Goal: Communication & Community: Share content

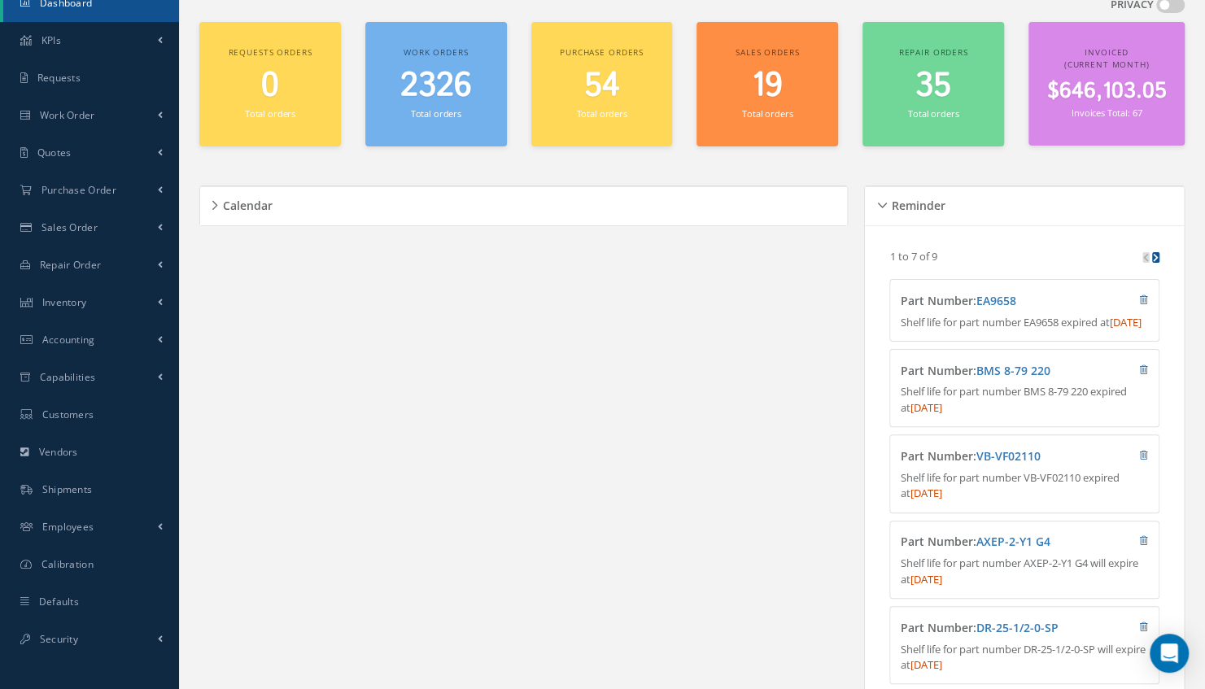
scroll to position [98, 0]
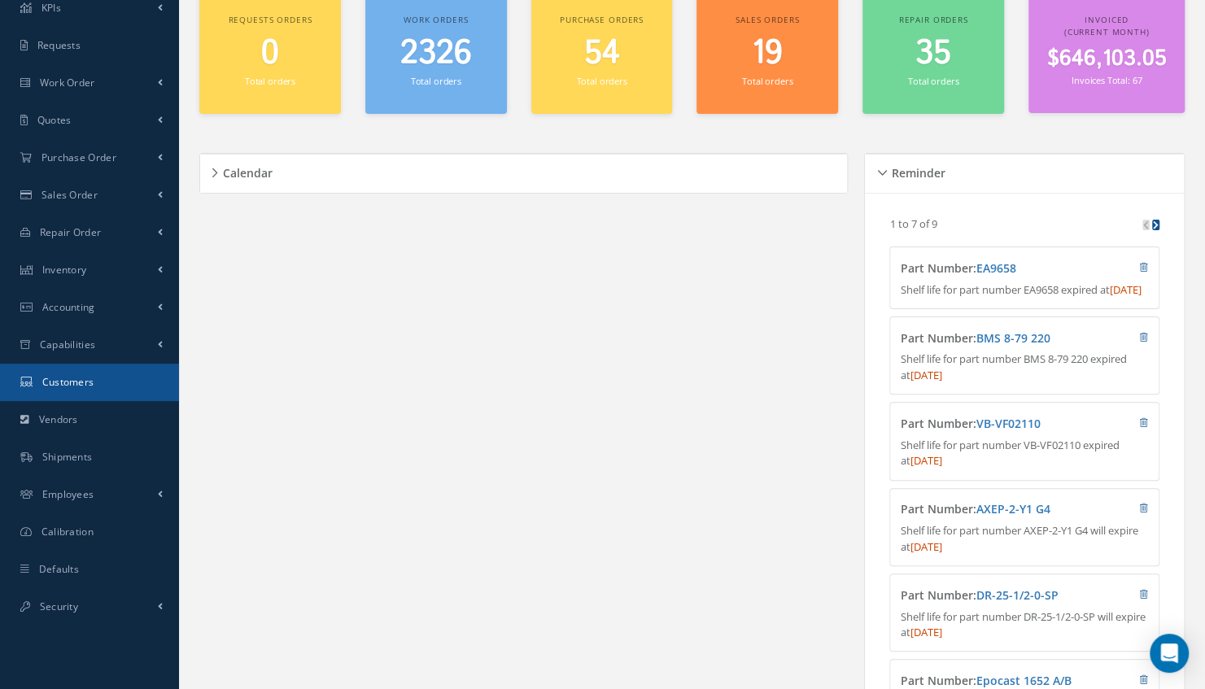
click at [81, 373] on link "Customers" at bounding box center [89, 382] width 179 height 37
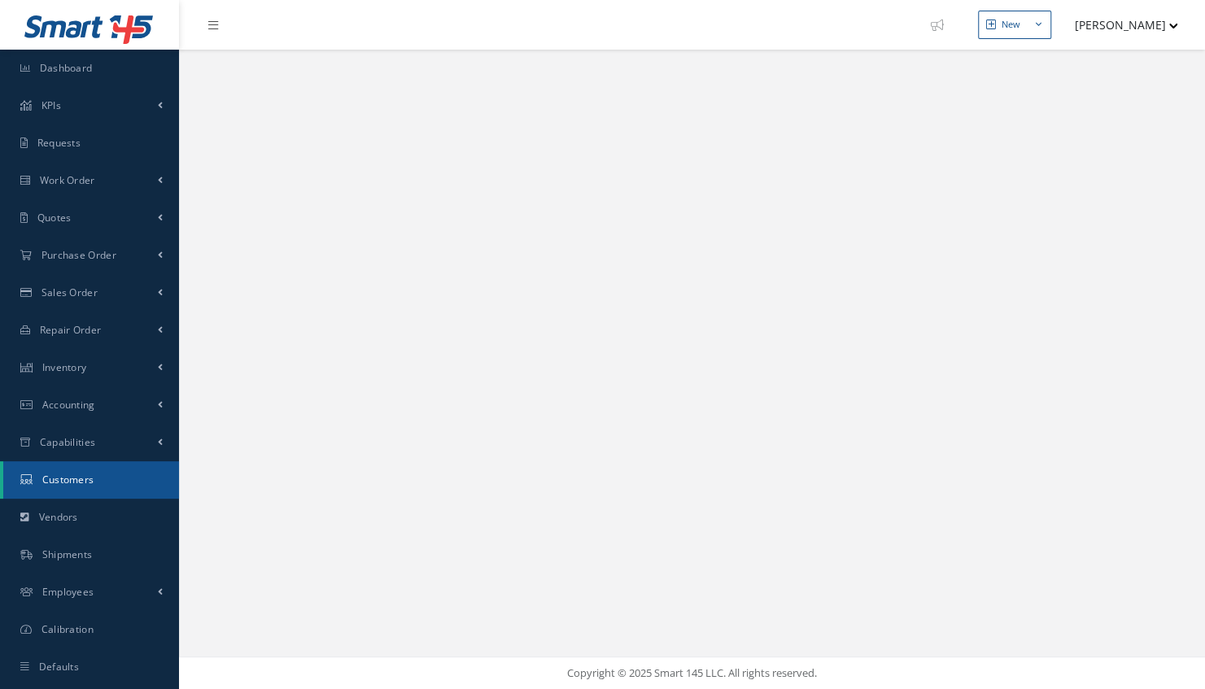
select select "25"
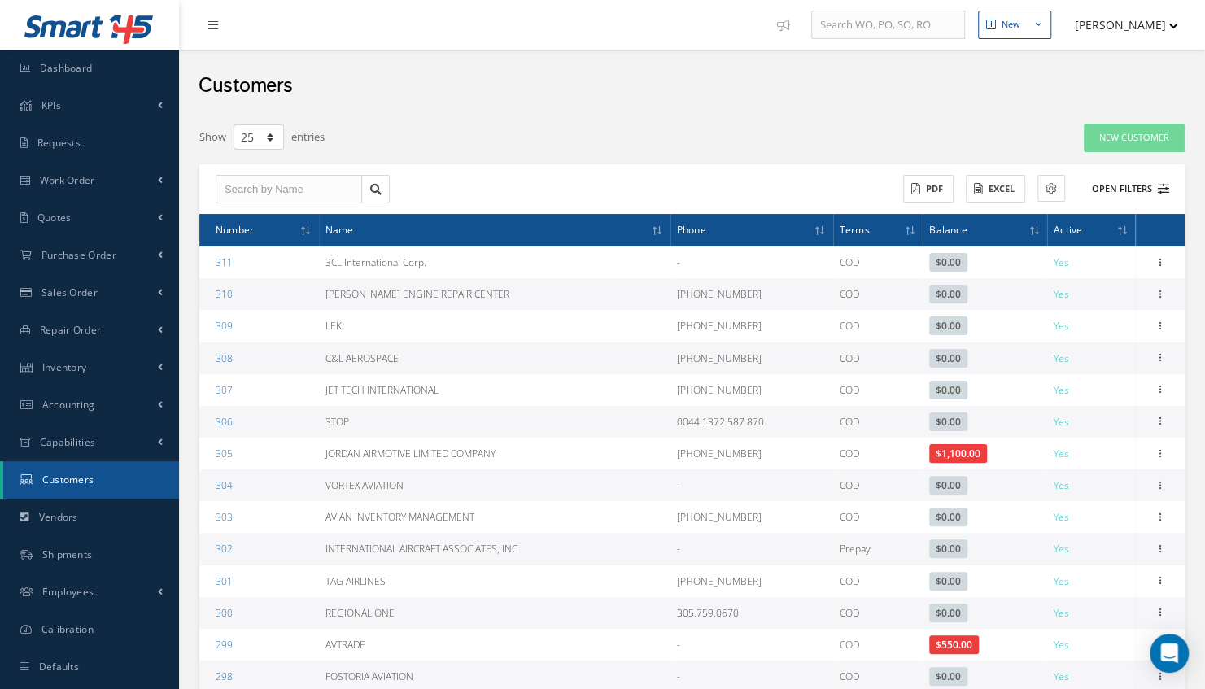
click at [1128, 188] on button "Open Filters" at bounding box center [1123, 189] width 92 height 27
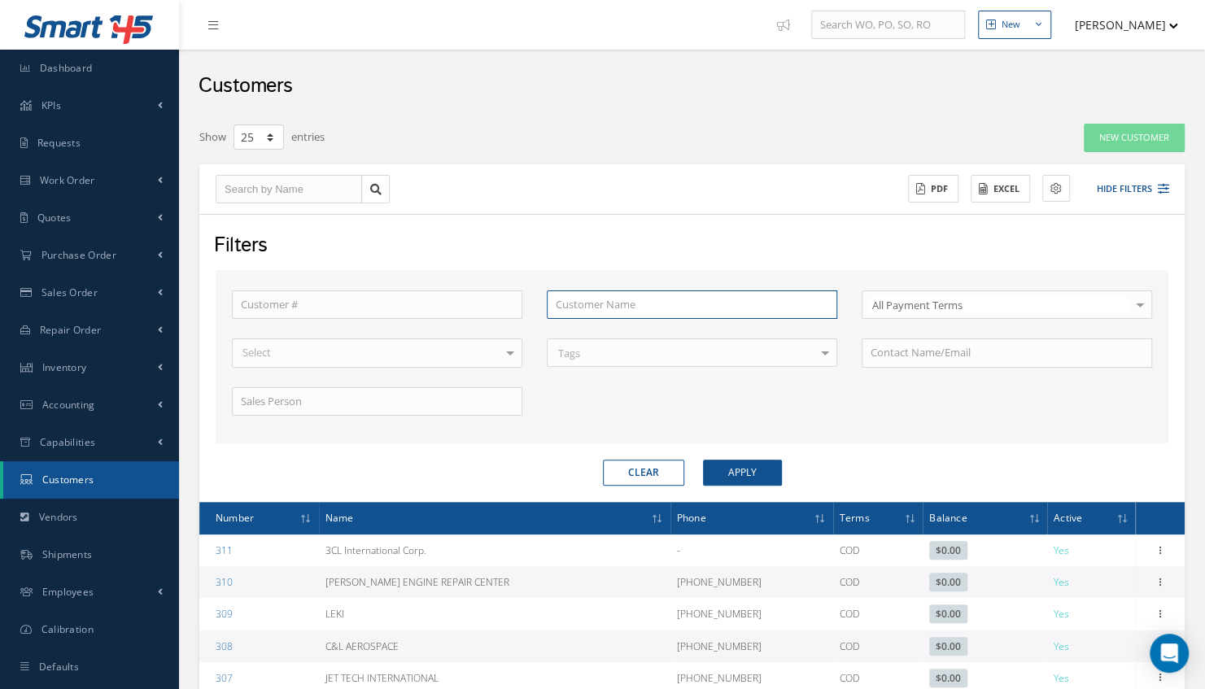
click at [576, 308] on input "text" at bounding box center [692, 304] width 290 height 29
type input "f"
type input "fo"
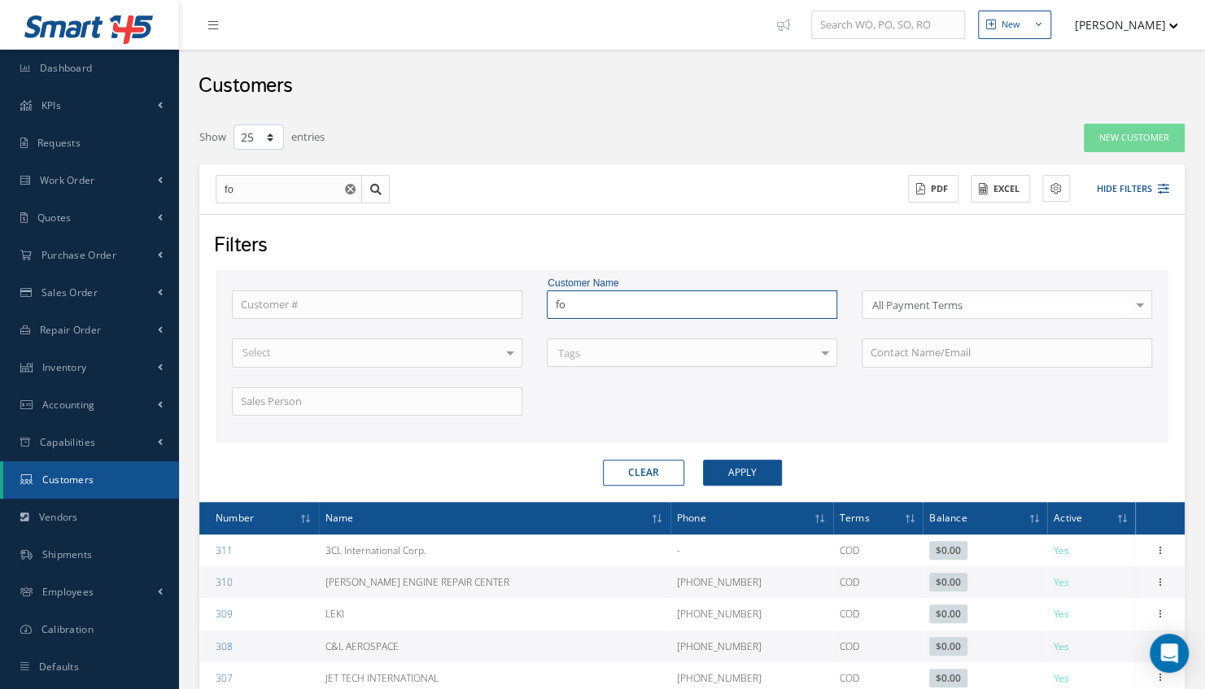
type input "fou"
type input "four"
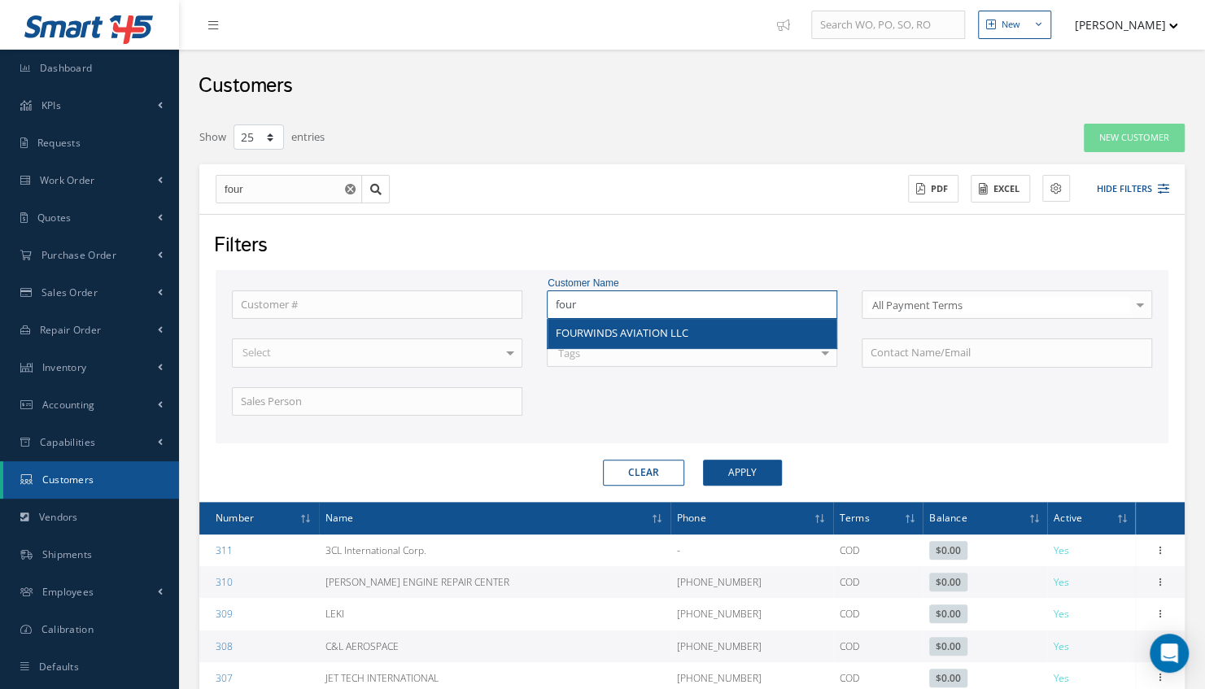
type input "four"
click at [584, 323] on div "FOURWINDS AVIATION LLC" at bounding box center [692, 333] width 289 height 29
type input "FOURWINDS AVIATION LLC"
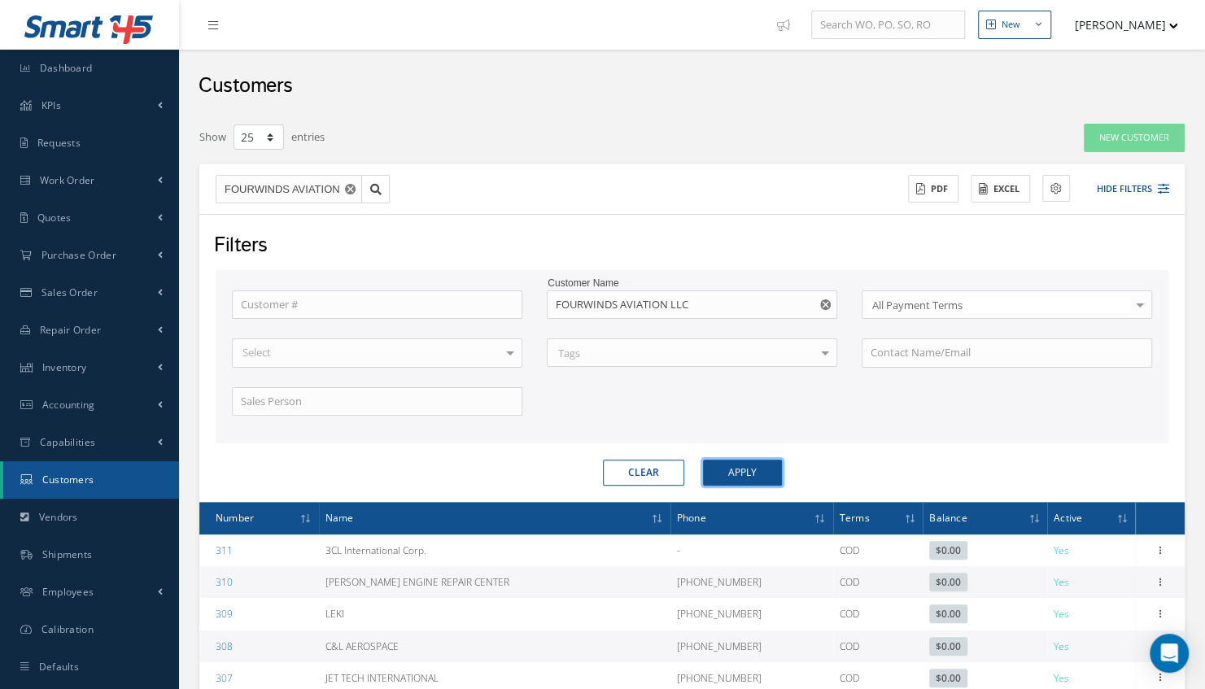
click at [715, 465] on button "Apply" at bounding box center [742, 473] width 79 height 26
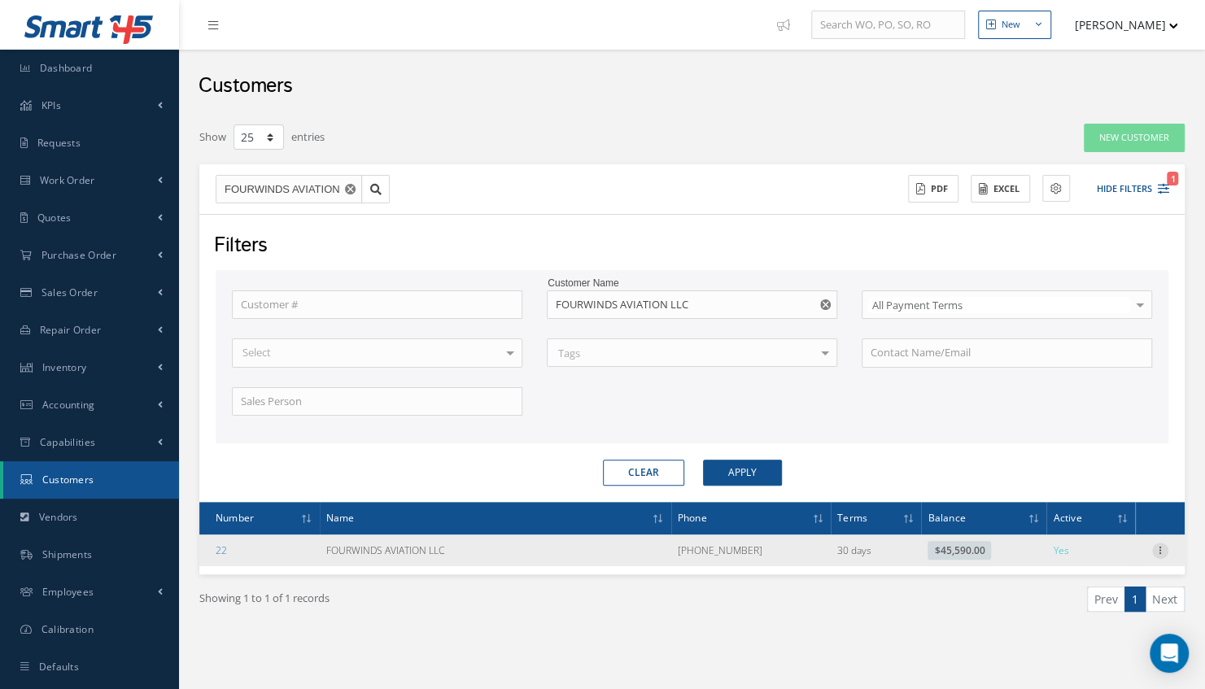
click at [1156, 550] on icon at bounding box center [1160, 549] width 16 height 13
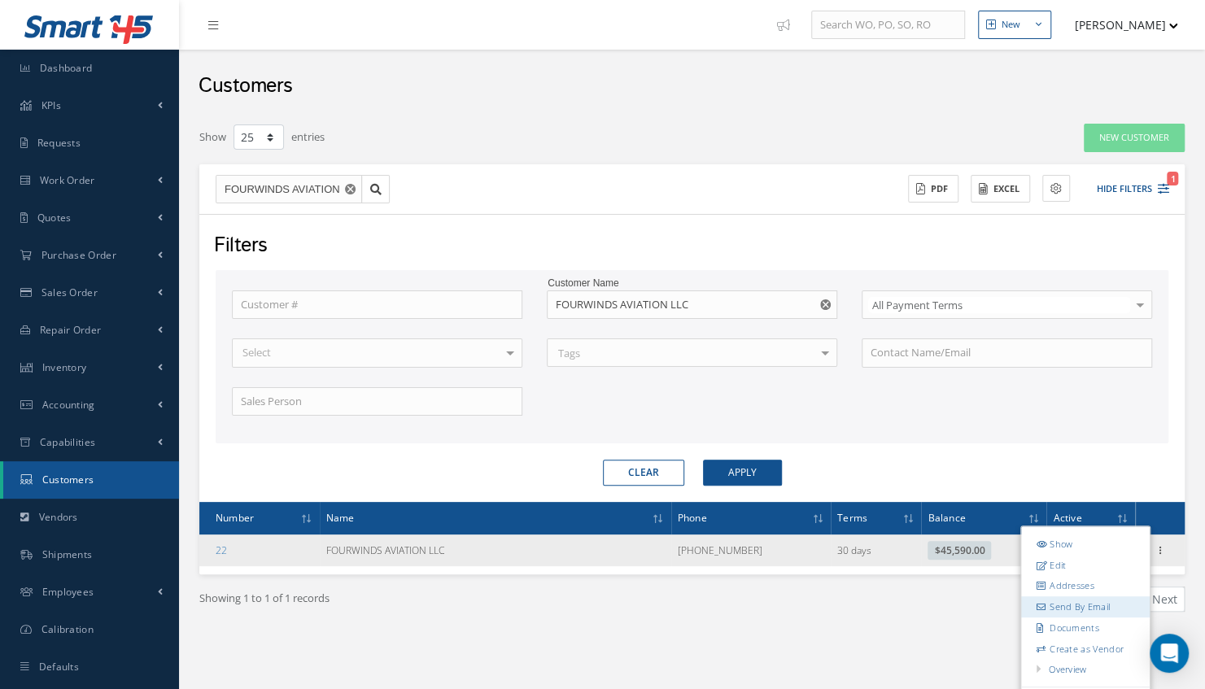
click at [1078, 606] on link "Send By Email" at bounding box center [1085, 606] width 129 height 21
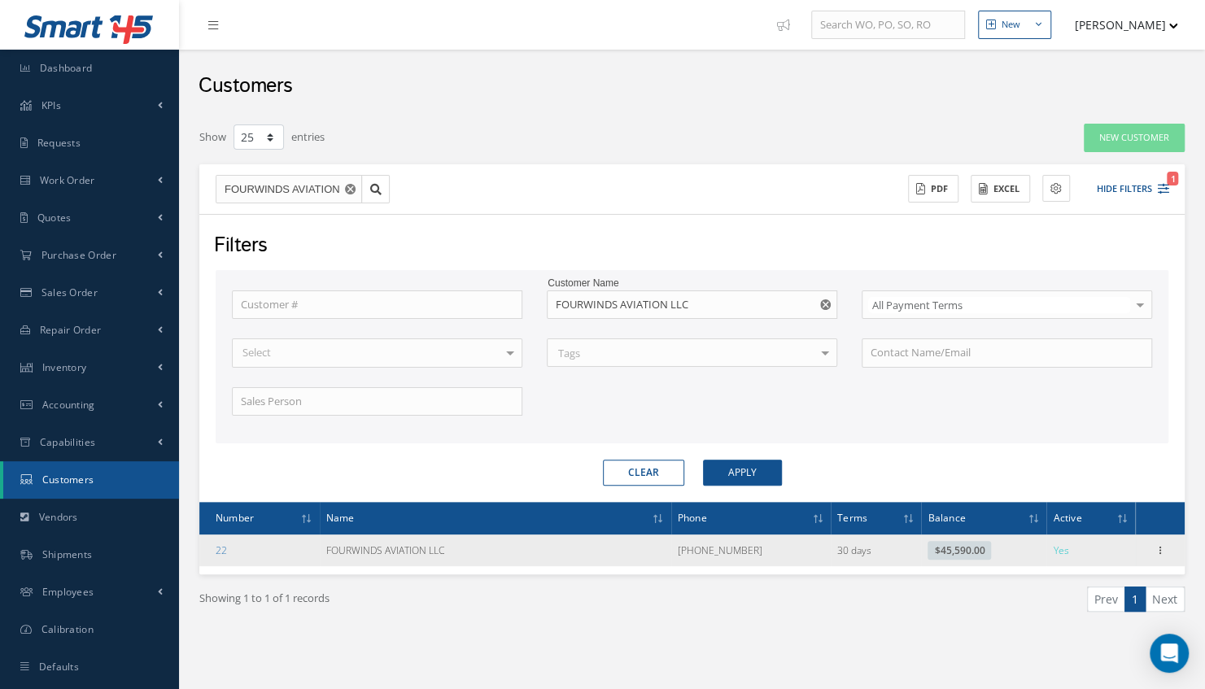
type input "Reports from Customer 22"
type textarea "Dear, Please find attached your Statement Reports of Customer 22. Please feel f…"
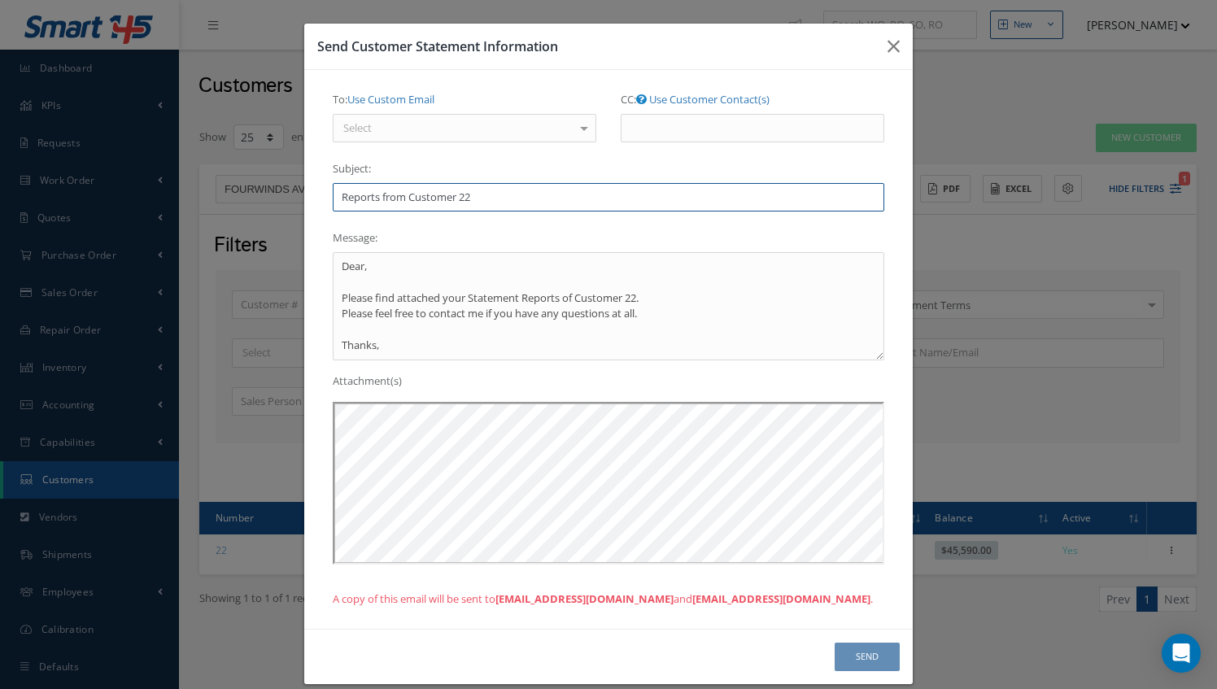
click at [481, 202] on input "Reports from Customer 22" at bounding box center [609, 197] width 552 height 29
type input "R"
type input "="
type input "+++ INVOICES PAST DUE ++++"
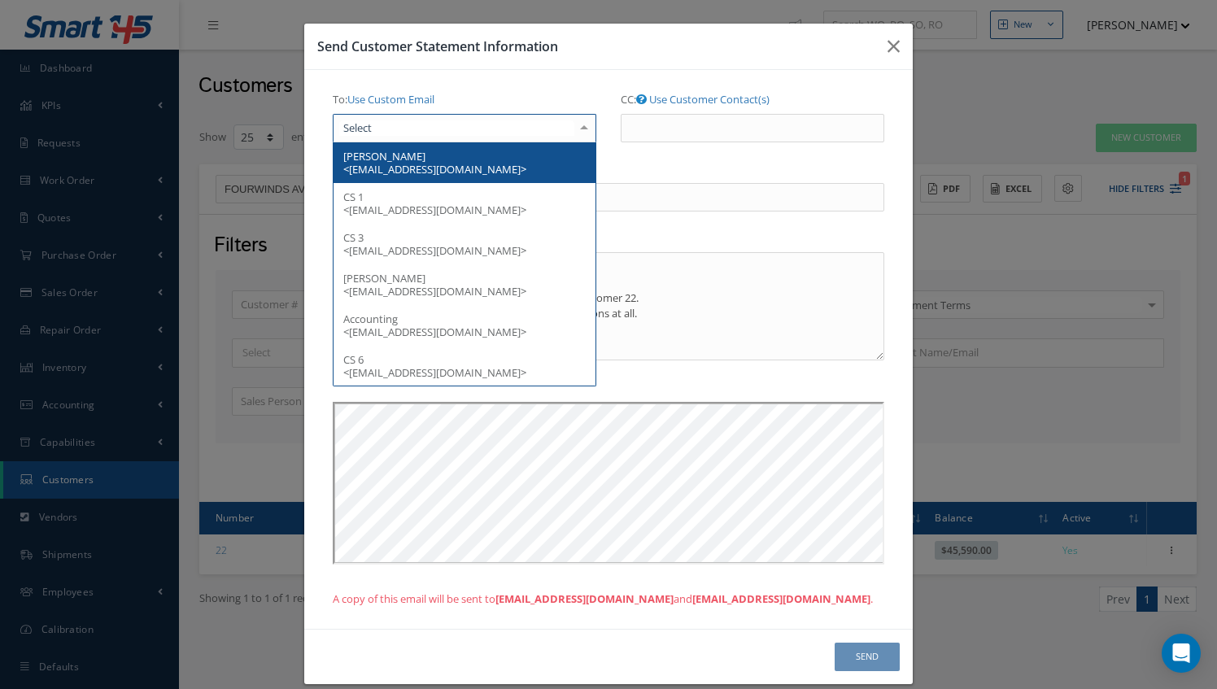
click at [443, 135] on div at bounding box center [465, 128] width 264 height 29
click at [424, 167] on span "[PERSON_NAME] <[EMAIL_ADDRESS][DOMAIN_NAME]>" at bounding box center [434, 163] width 183 height 28
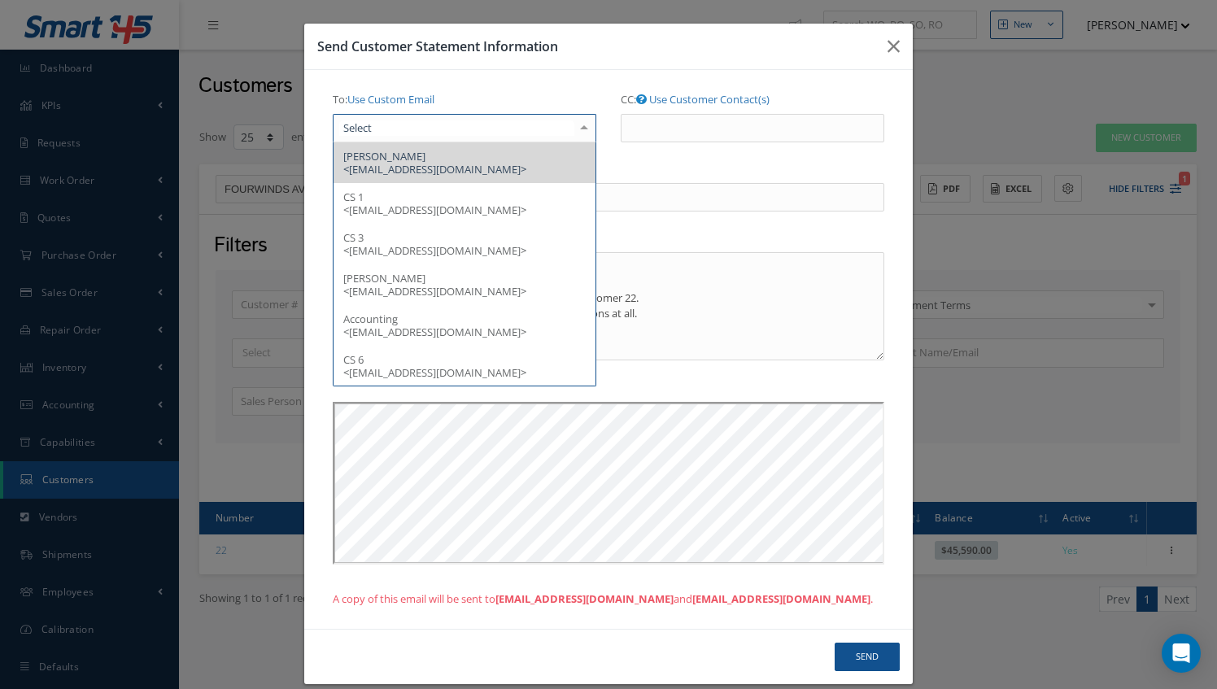
type input "A"
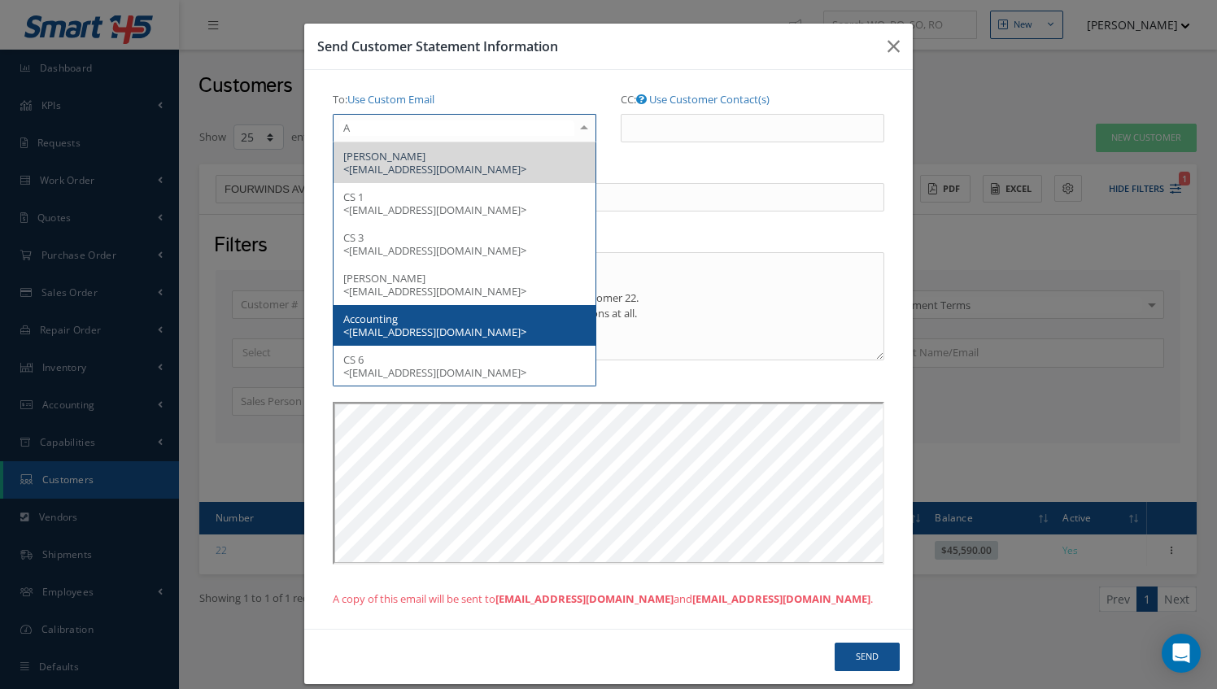
click at [459, 319] on span "Accounting <[EMAIL_ADDRESS][DOMAIN_NAME]>" at bounding box center [465, 325] width 262 height 41
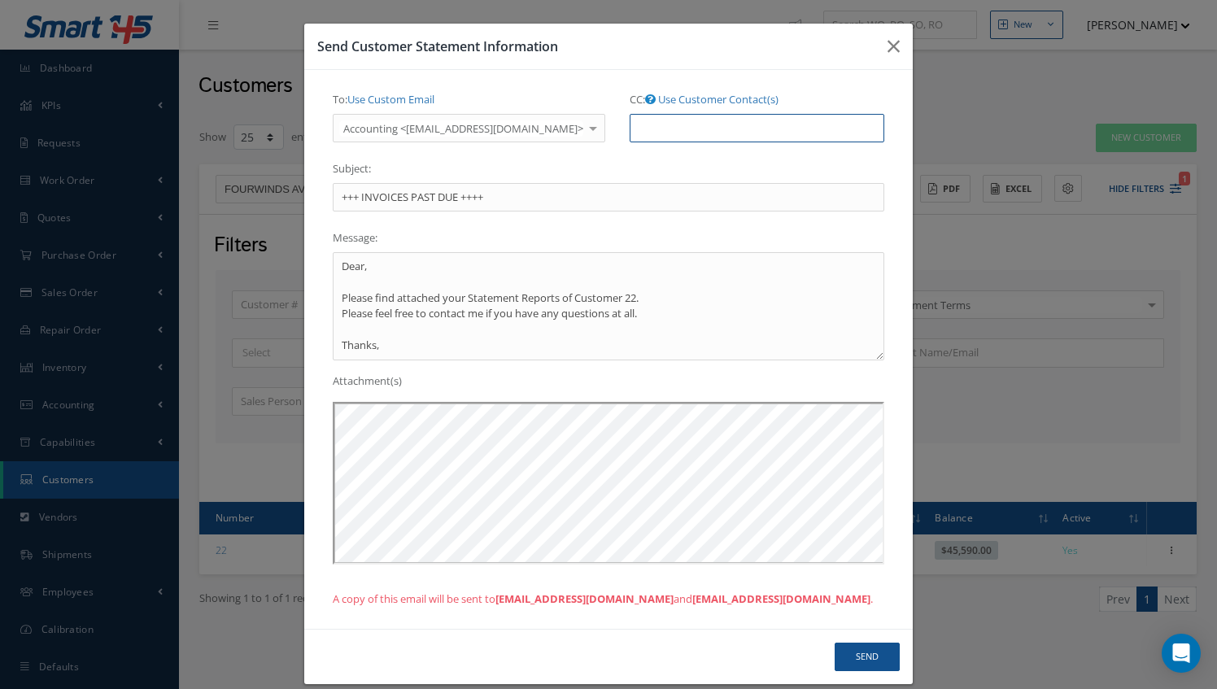
click at [700, 133] on input "CC: Use Customer Contact(s)" at bounding box center [757, 128] width 255 height 29
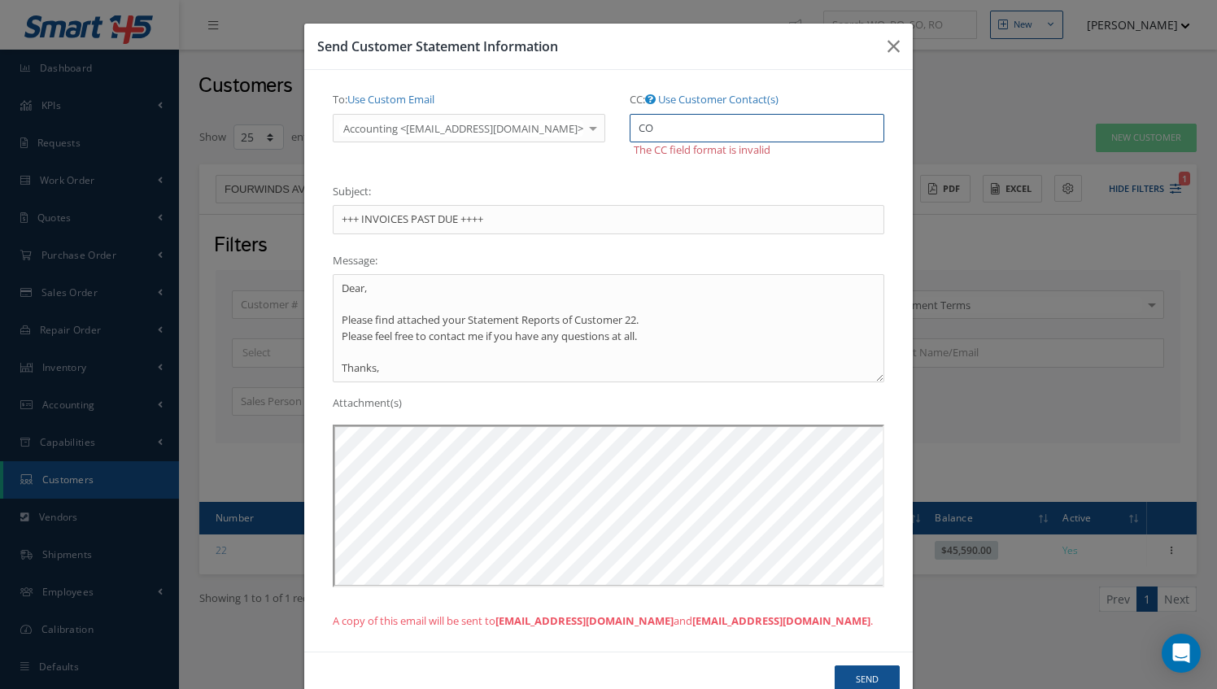
type input "C"
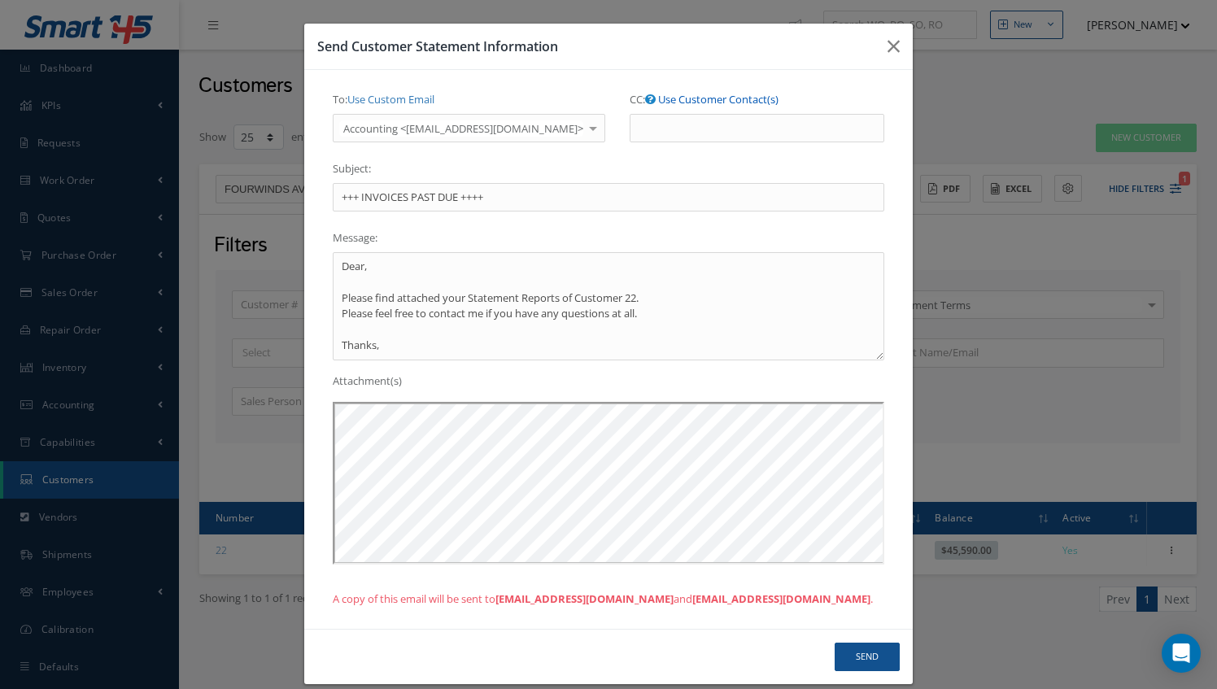
click at [719, 103] on link "Use Customer Contact(s)" at bounding box center [718, 99] width 120 height 15
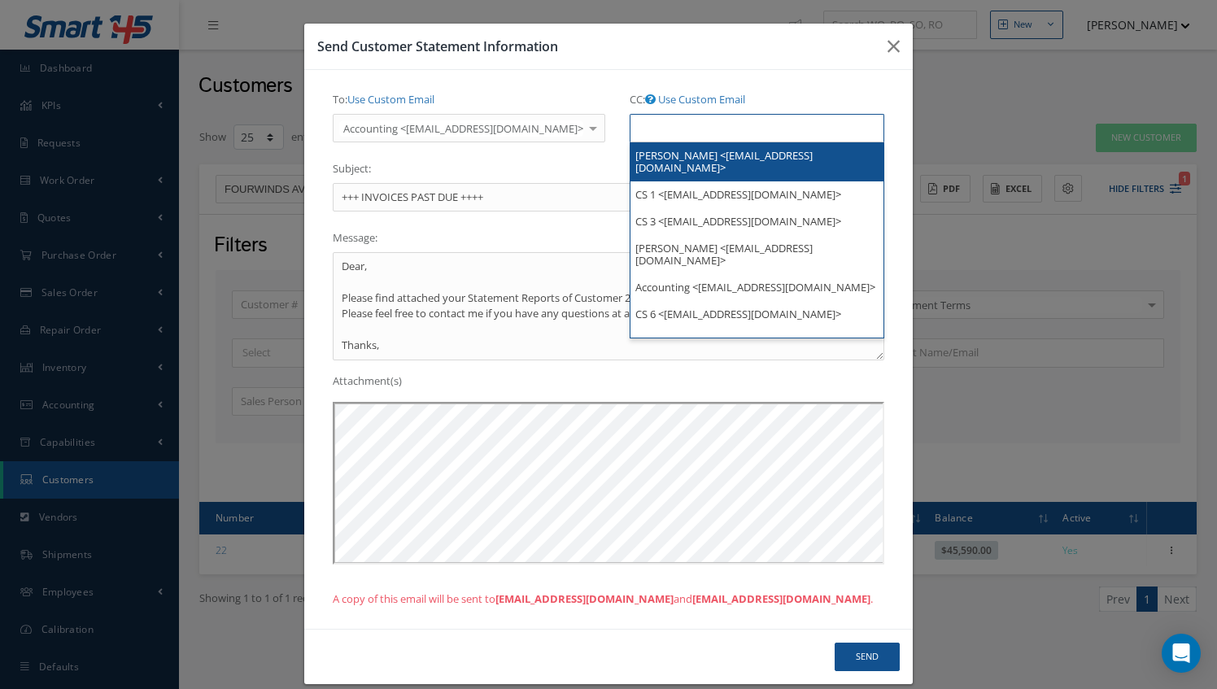
click at [688, 135] on input "text" at bounding box center [664, 128] width 50 height 20
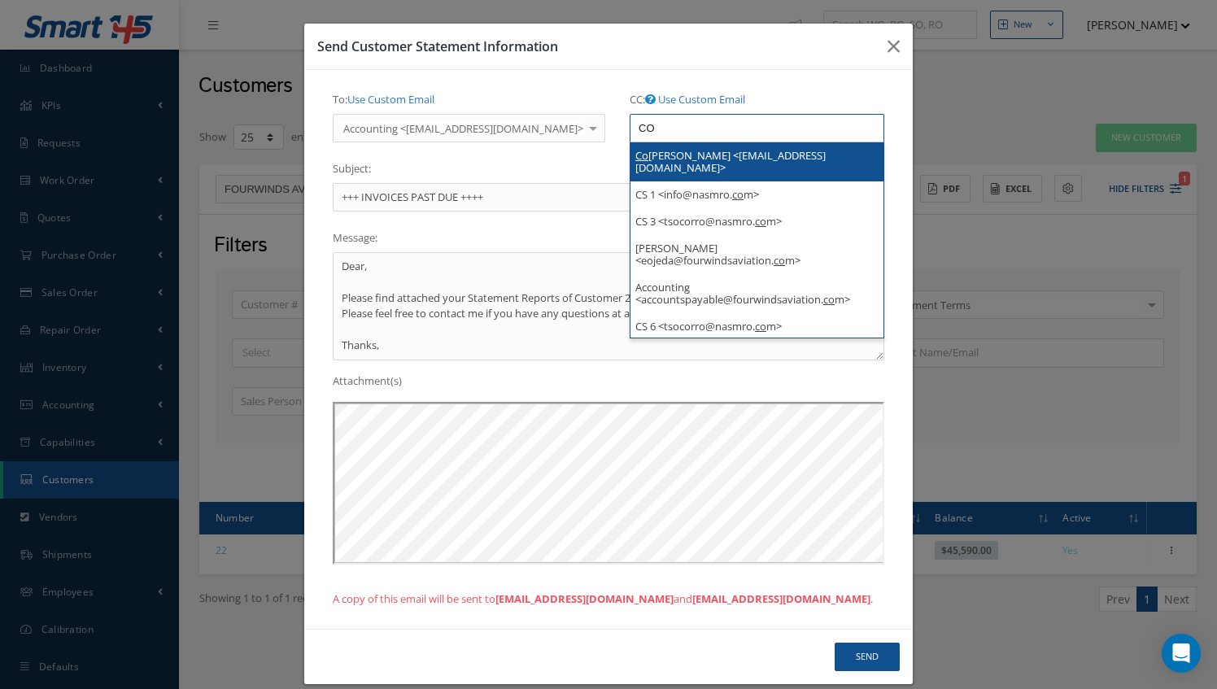
type input "CO"
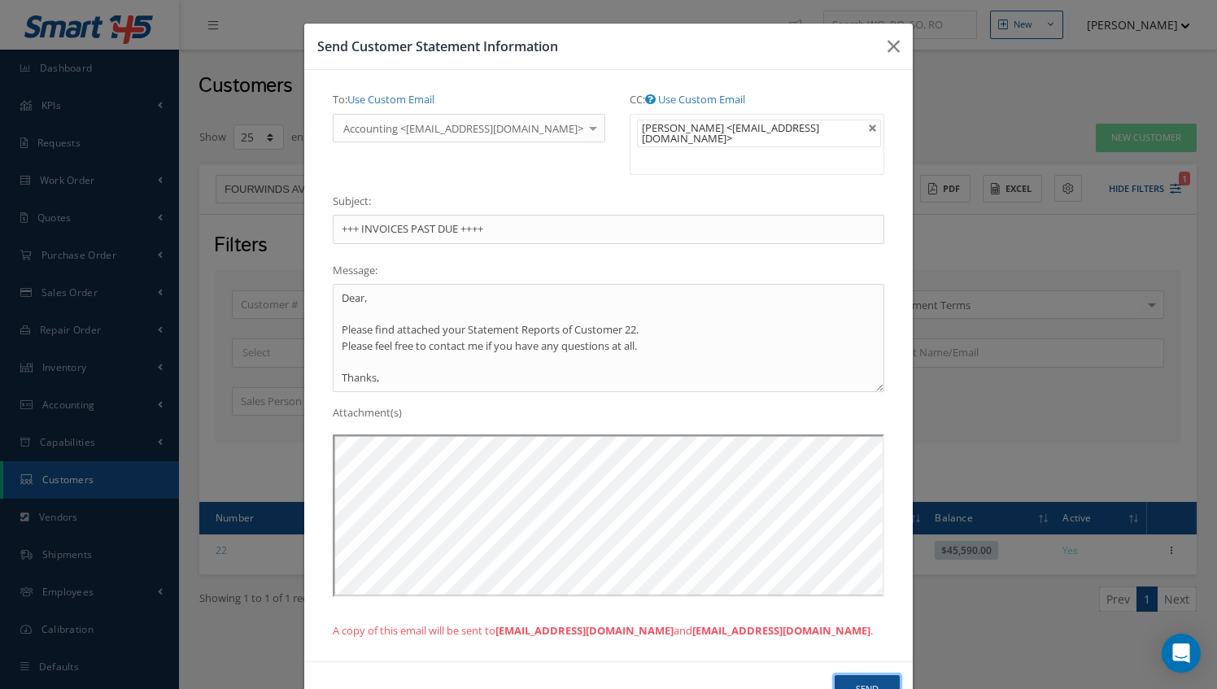
click at [842, 677] on button "Send" at bounding box center [867, 689] width 65 height 28
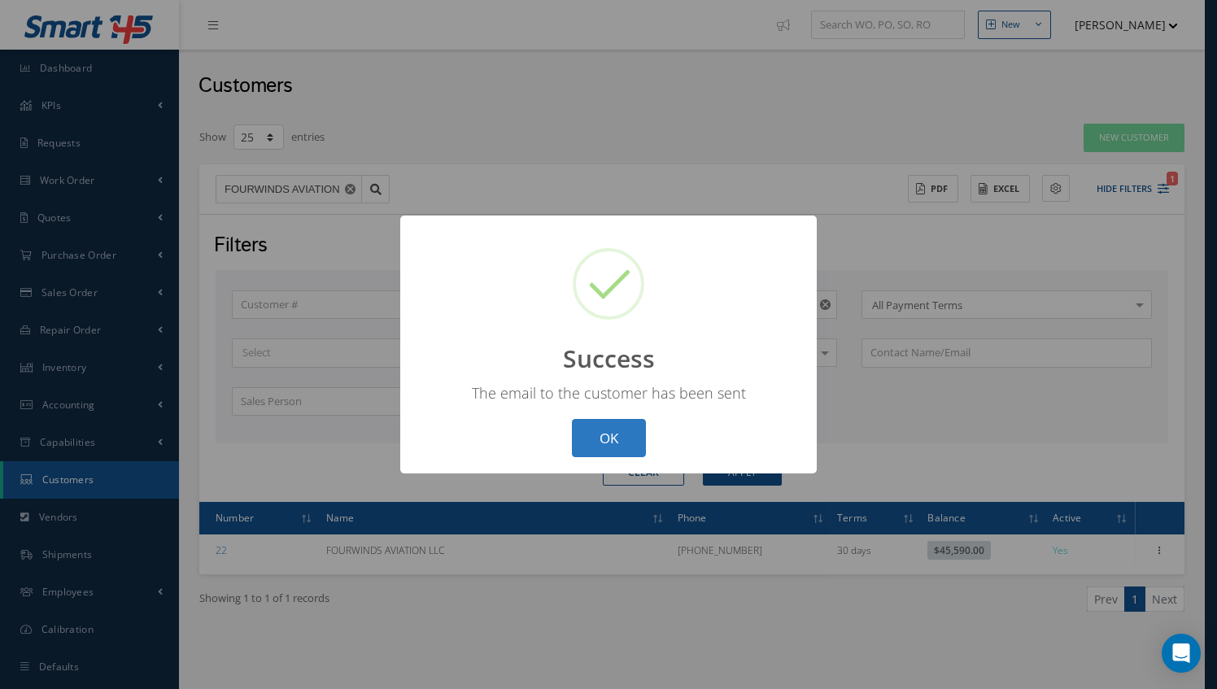
click at [618, 446] on button "OK" at bounding box center [609, 438] width 74 height 38
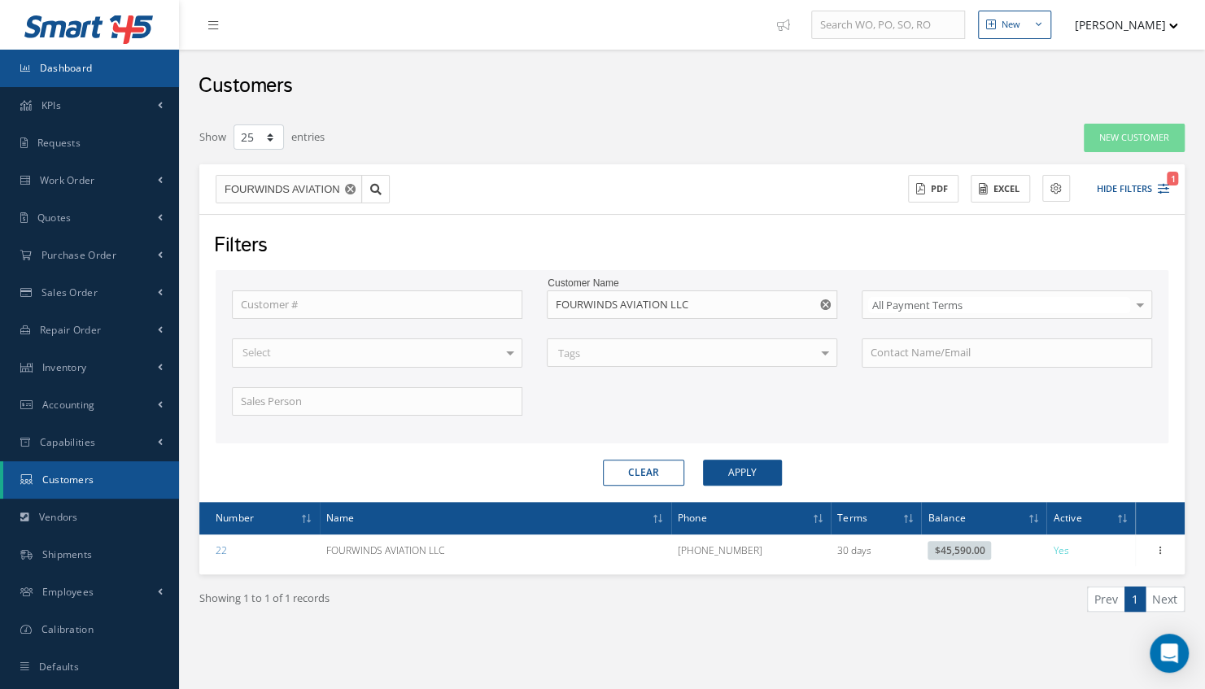
click at [104, 72] on link "Dashboard" at bounding box center [89, 68] width 179 height 37
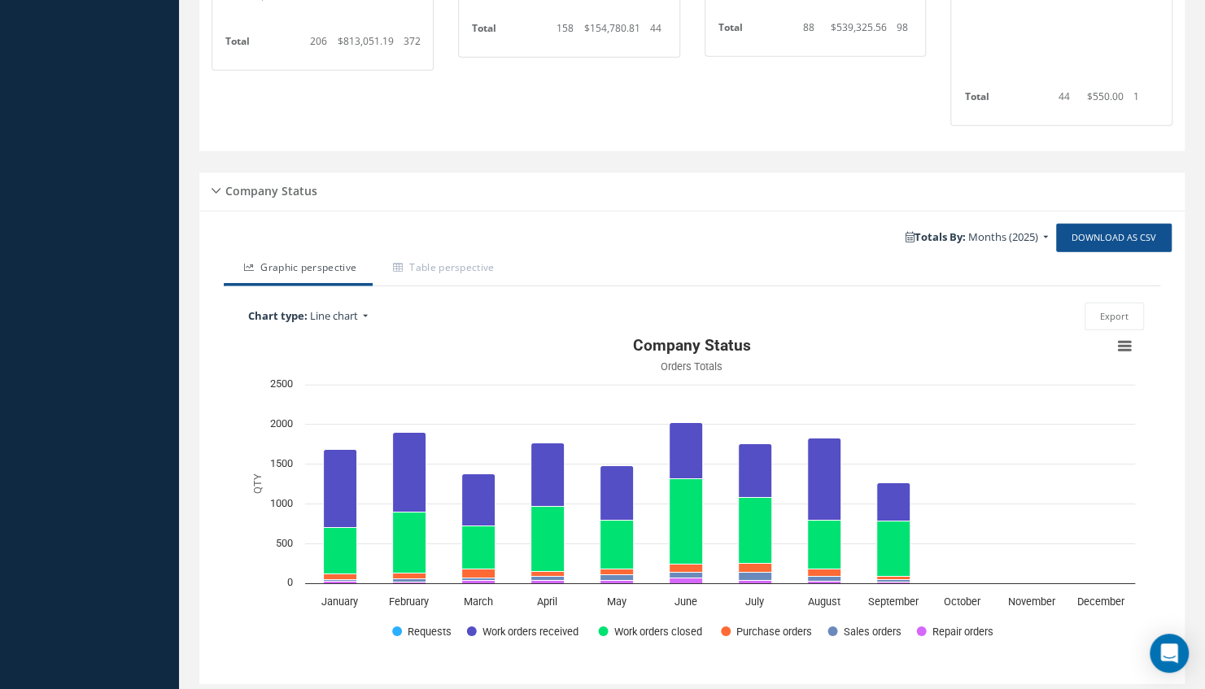
scroll to position [2824, 0]
